Goal: Task Accomplishment & Management: Manage account settings

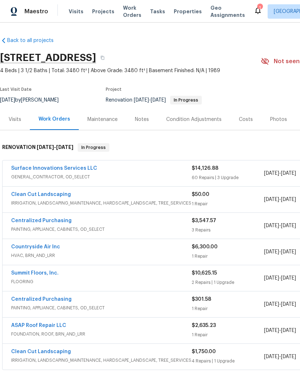
click at [25, 195] on link "Clean Cut Landscaping" at bounding box center [41, 194] width 60 height 5
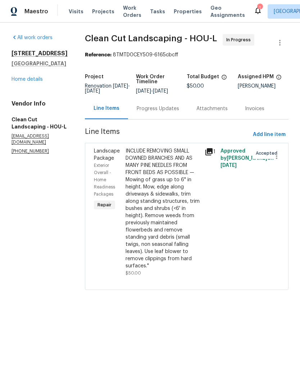
click at [163, 161] on div "INCLUDE REMOVING SMALL DOWNED BRANCHES AND AS MANY PINE NEEDLES FROM FRONT BEDS…" at bounding box center [162, 209] width 75 height 122
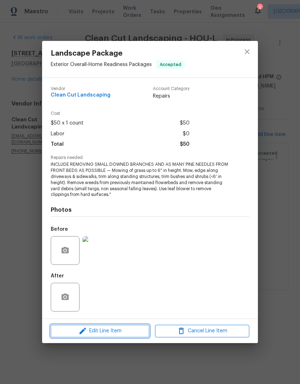
click at [117, 331] on span "Edit Line Item" at bounding box center [100, 331] width 94 height 9
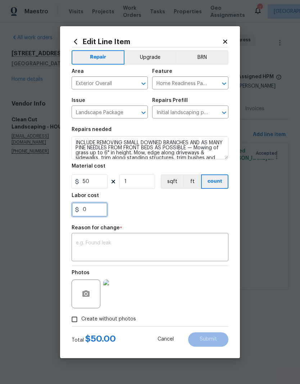
click at [90, 211] on input "0" at bounding box center [89, 210] width 36 height 14
type input "50"
click at [144, 236] on div "x ​" at bounding box center [149, 248] width 157 height 27
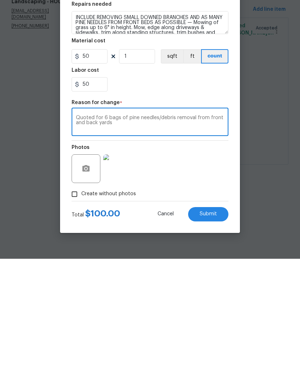
click at [216, 266] on div "Photos" at bounding box center [149, 289] width 157 height 47
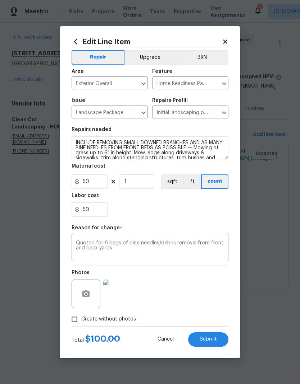
click at [158, 242] on textarea "Quoted for 6 bags of pine needles/debris removal from front and back yards" at bounding box center [150, 248] width 148 height 15
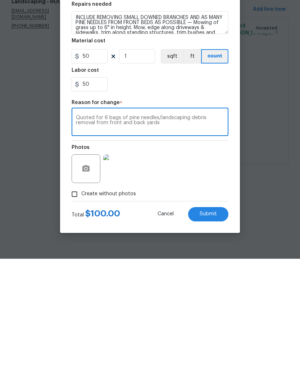
type textarea "Quoted for 6 bags of pine needles/landscaping debris removal from front and bac…"
click at [183, 235] on div "Quoted for 6 bags of pine needles/landscaping debris removal from front and bac…" at bounding box center [149, 248] width 157 height 27
click at [216, 337] on span "Submit" at bounding box center [207, 339] width 17 height 5
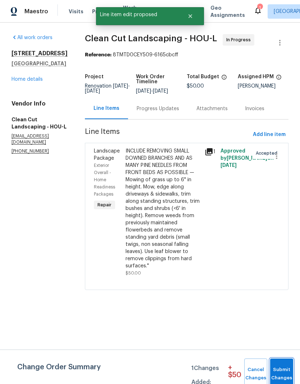
click at [282, 371] on span "Submit Changes" at bounding box center [281, 374] width 16 height 17
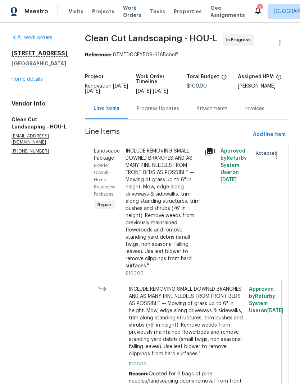
click at [25, 78] on link "Home details" at bounding box center [26, 79] width 31 height 5
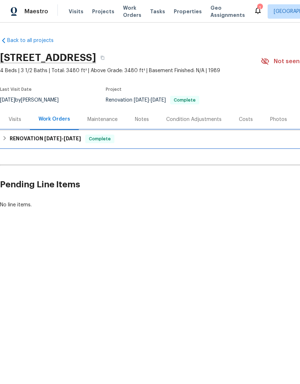
click at [176, 144] on div "RENOVATION [DATE] - [DATE] Complete" at bounding box center [203, 138] width 406 height 17
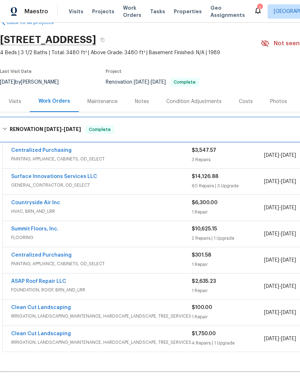
scroll to position [18, 0]
click at [13, 128] on h6 "RENOVATION [DATE] - [DATE]" at bounding box center [45, 129] width 71 height 9
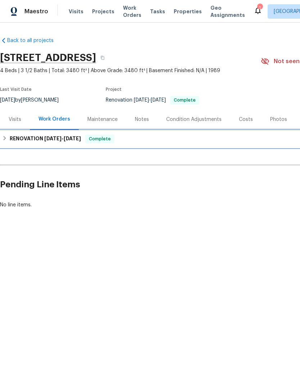
scroll to position [0, 0]
